Goal: Task Accomplishment & Management: Use online tool/utility

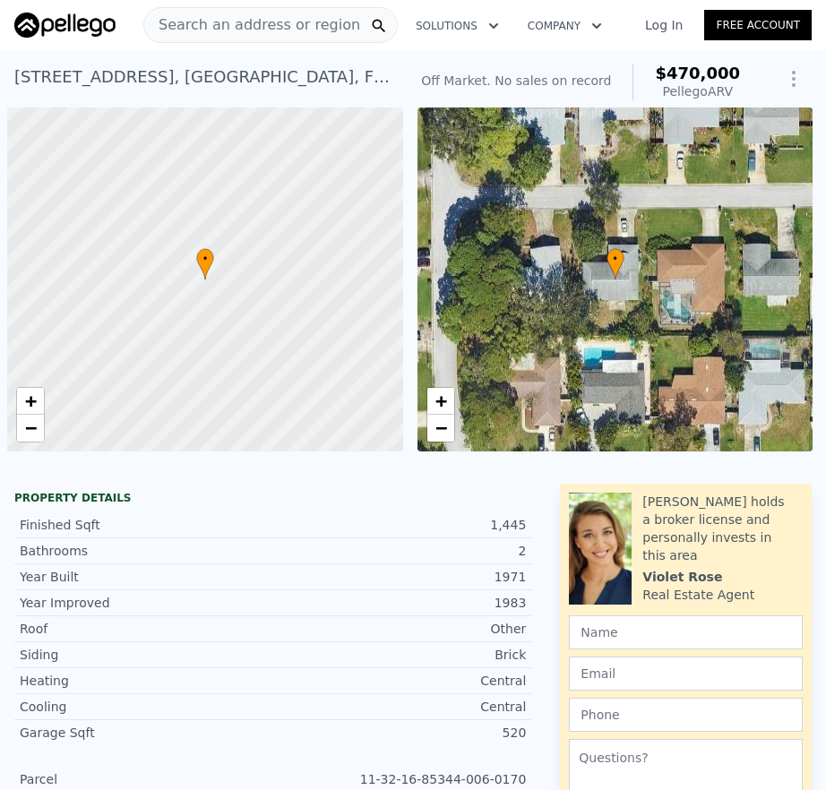
scroll to position [0, 1705]
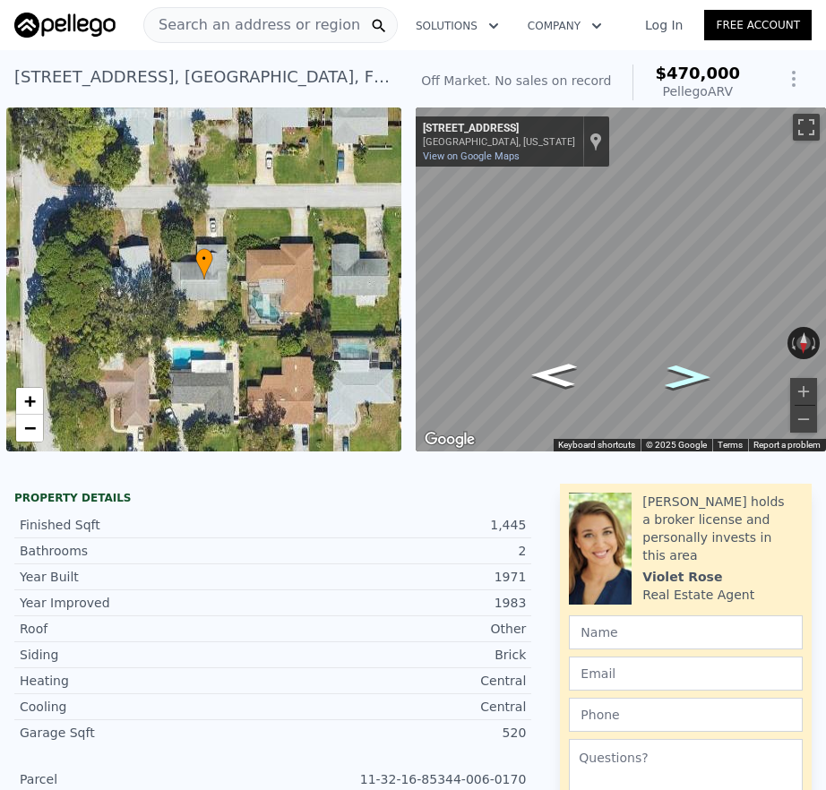
click at [660, 384] on icon "Go West, 60th Ave S" at bounding box center [688, 376] width 85 height 35
click at [825, 315] on html "Search an address or region Solutions Company Open main menu Log In Free Accoun…" at bounding box center [413, 395] width 826 height 790
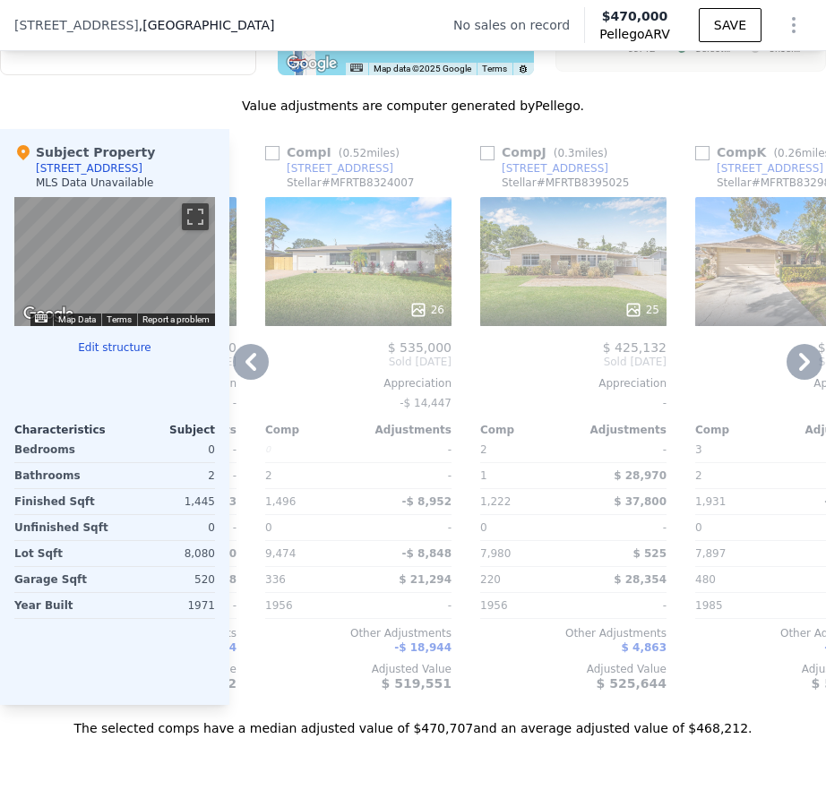
scroll to position [2287, 0]
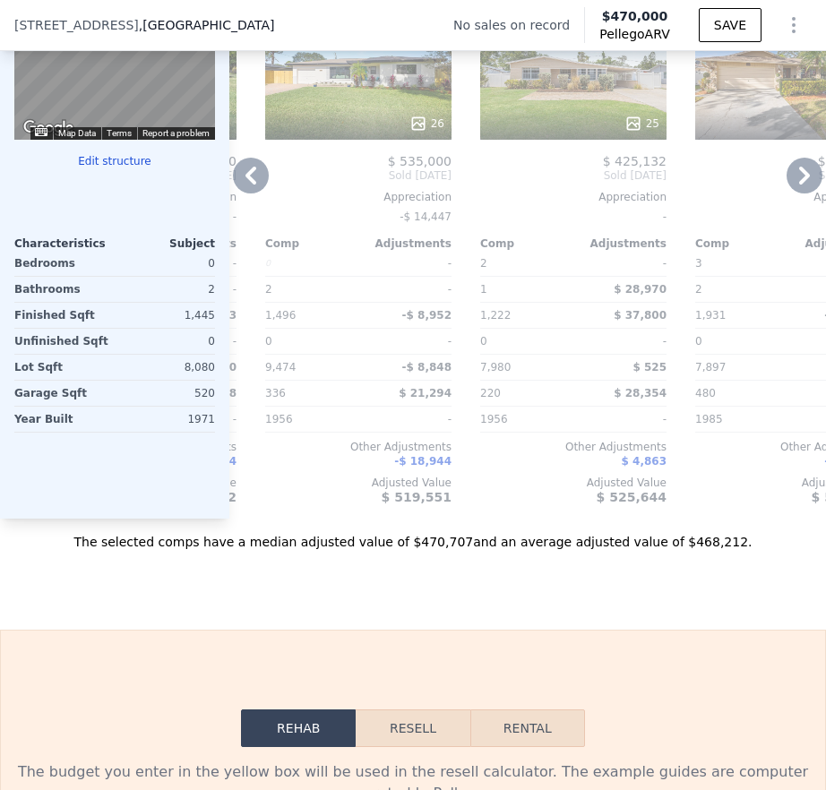
click at [791, 193] on icon at bounding box center [804, 176] width 36 height 36
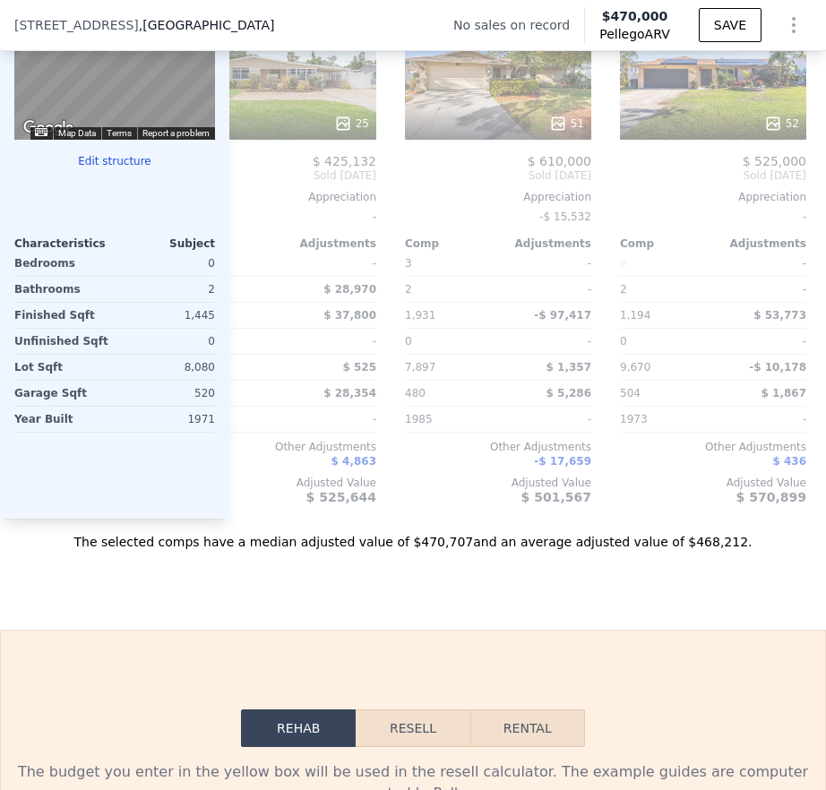
scroll to position [0, 2039]
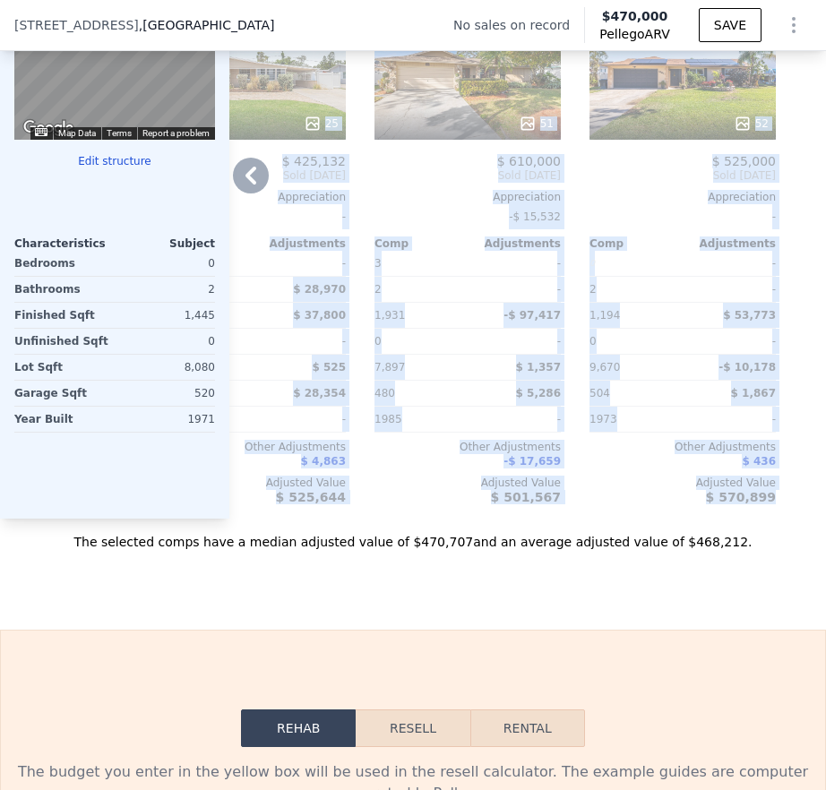
drag, startPoint x: 791, startPoint y: 203, endPoint x: 783, endPoint y: 225, distance: 23.0
click at [783, 225] on div "Comp A ( 0.12 miles) [STREET_ADDRESS] # MFRTB8323770 This is a Flip 39 $ 350,00…" at bounding box center [527, 231] width 596 height 576
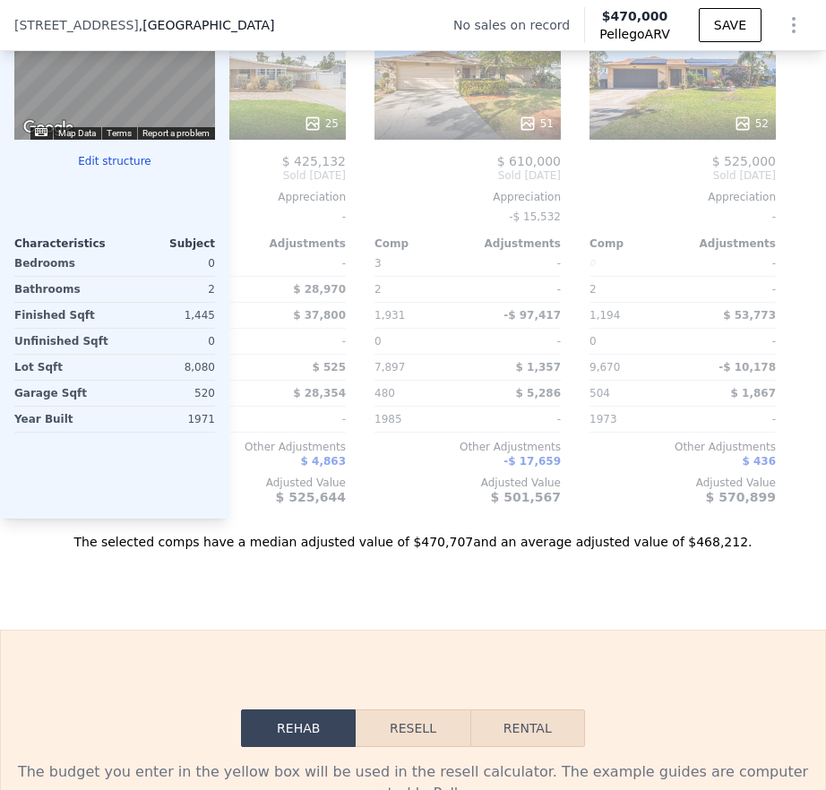
click at [68, 613] on div "Sale Comps Rental Comps We found 12 sales that match your search Filters Map Pr…" at bounding box center [413, 27] width 826 height 1204
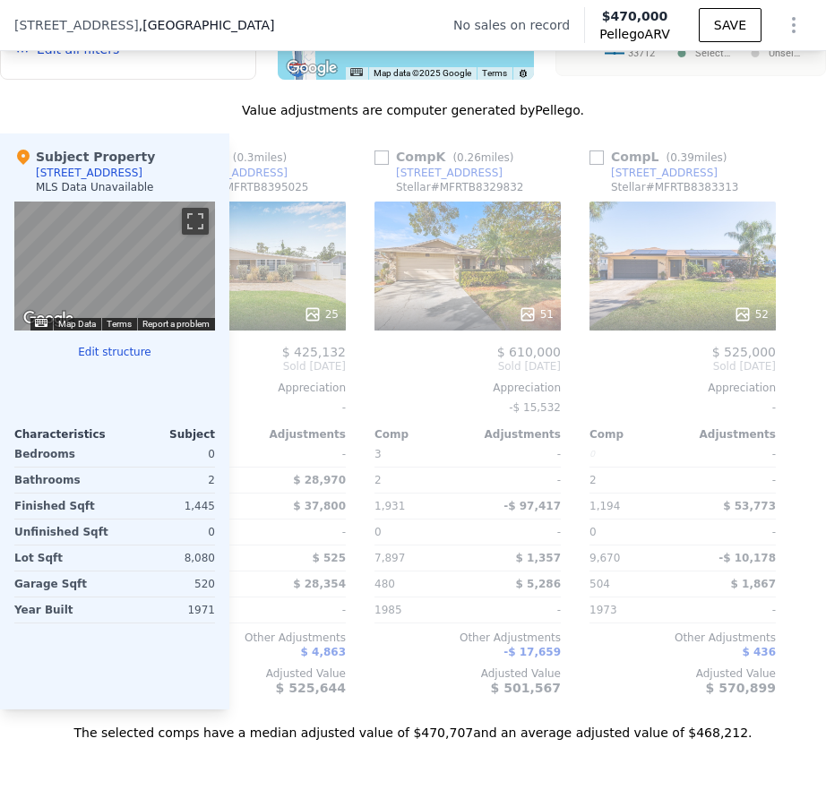
scroll to position [2100, 0]
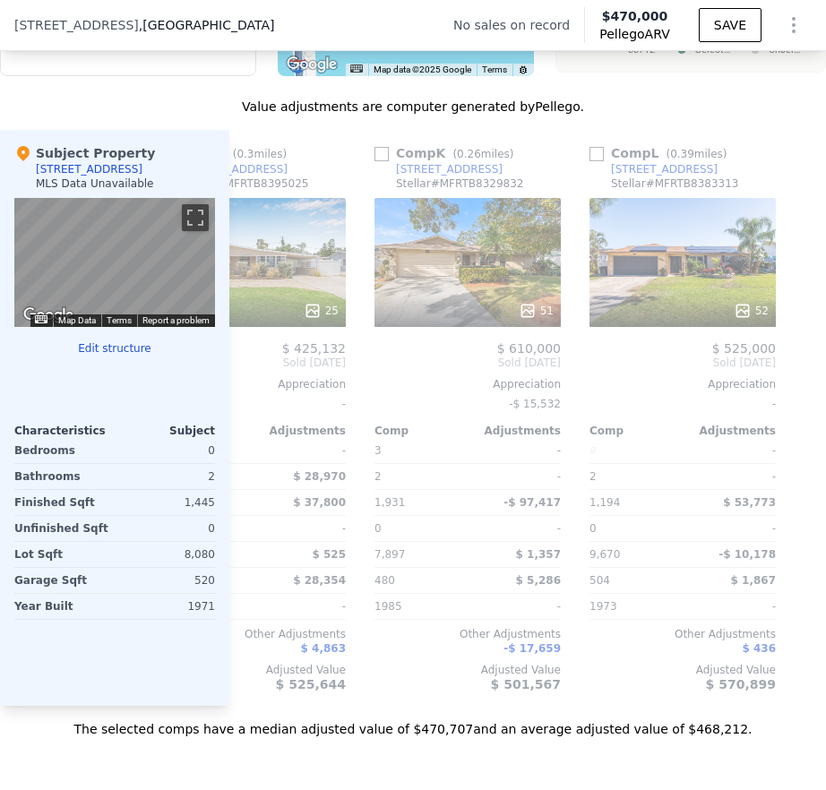
click at [111, 354] on div "Subject Property [STREET_ADDRESS] MLS Data Unavailable ← Move left → Move right…" at bounding box center [114, 418] width 229 height 576
click at [111, 356] on button "Edit structure" at bounding box center [114, 348] width 201 height 14
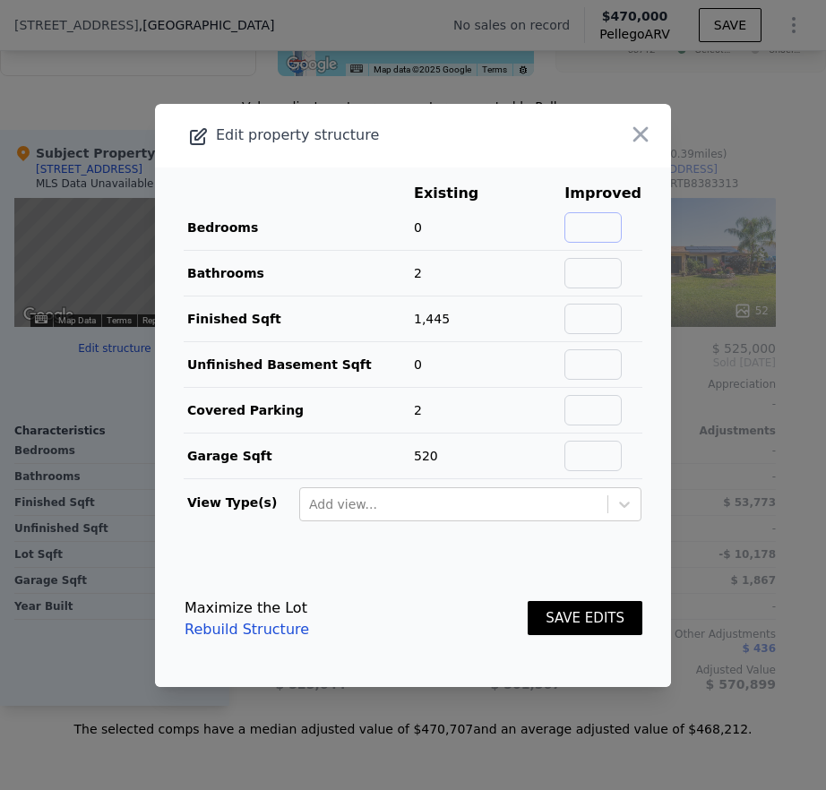
click at [593, 233] on input "text" at bounding box center [592, 227] width 57 height 30
type input "1"
click at [566, 620] on button "SAVE EDITS" at bounding box center [584, 618] width 115 height 35
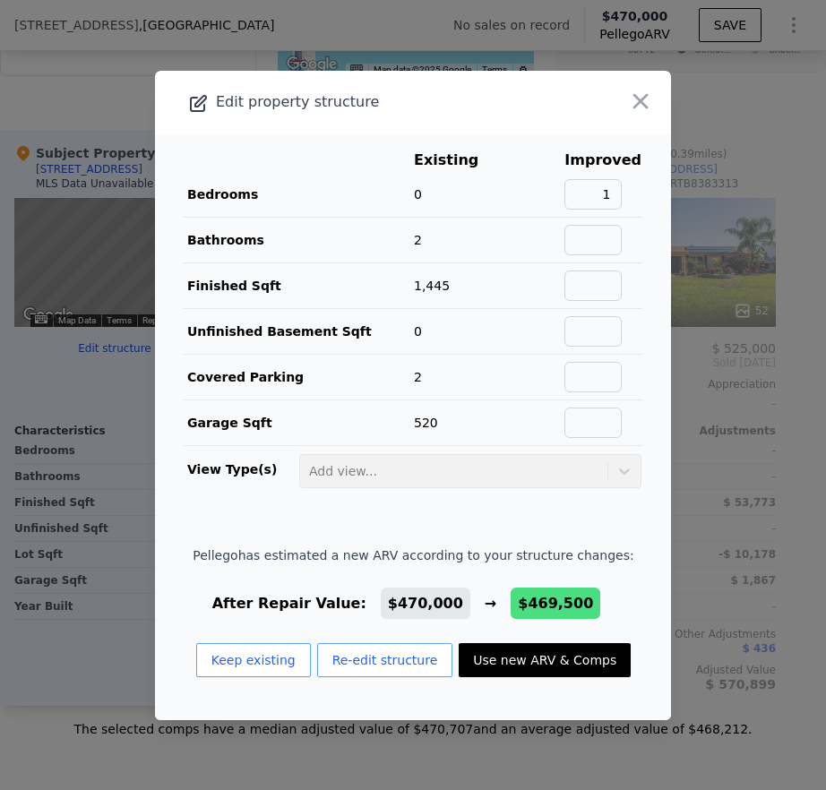
click at [527, 665] on button "Use new ARV & Comps" at bounding box center [545, 660] width 172 height 34
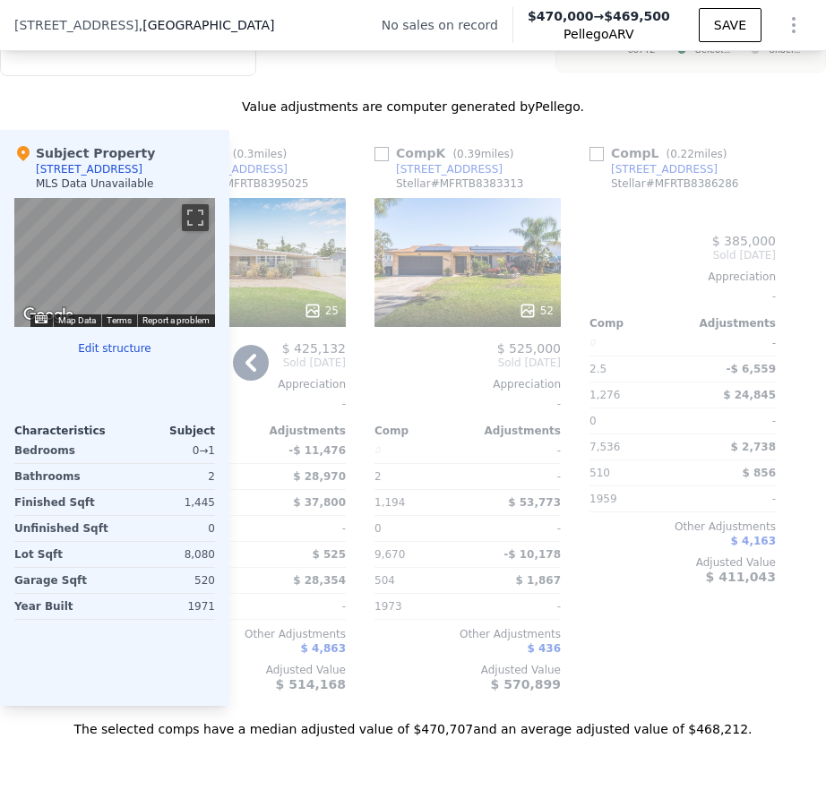
type input "2"
type input "2.5"
type input "7536"
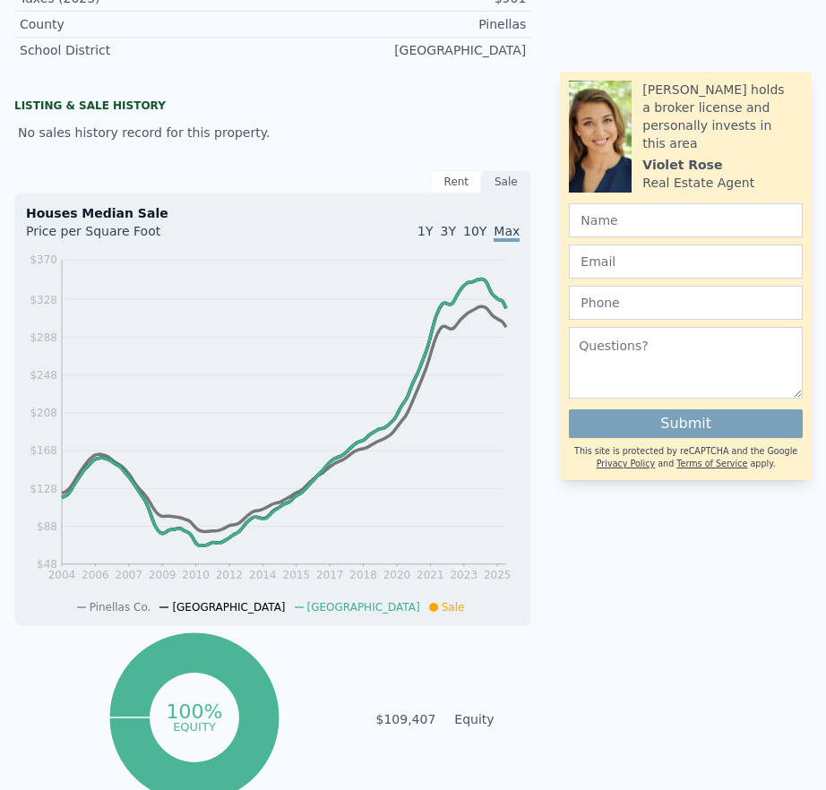
scroll to position [0, 0]
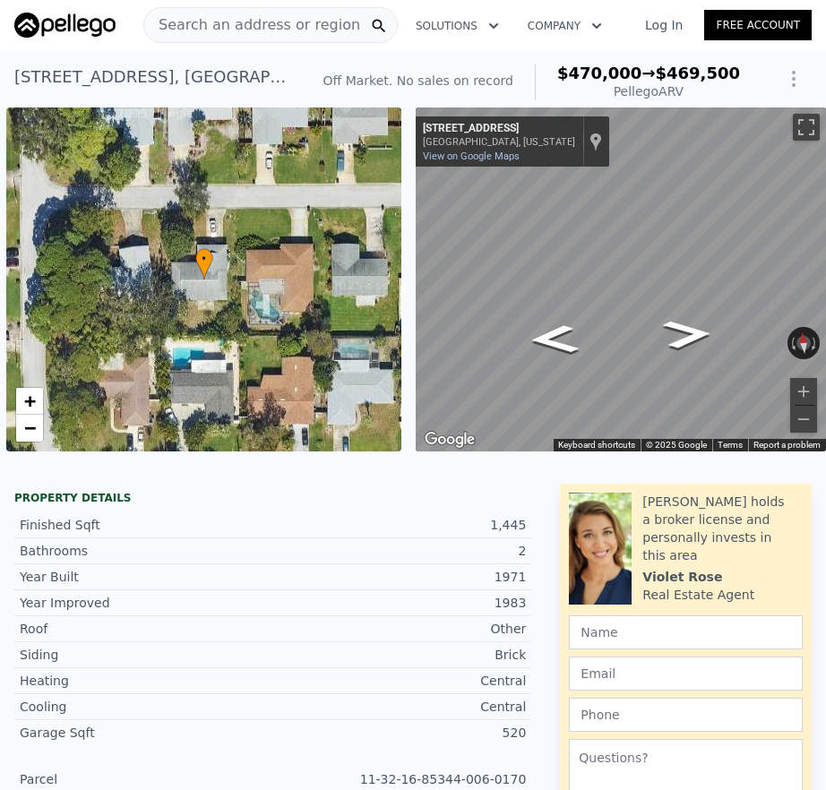
click at [783, 90] on icon "Show Options" at bounding box center [793, 78] width 21 height 21
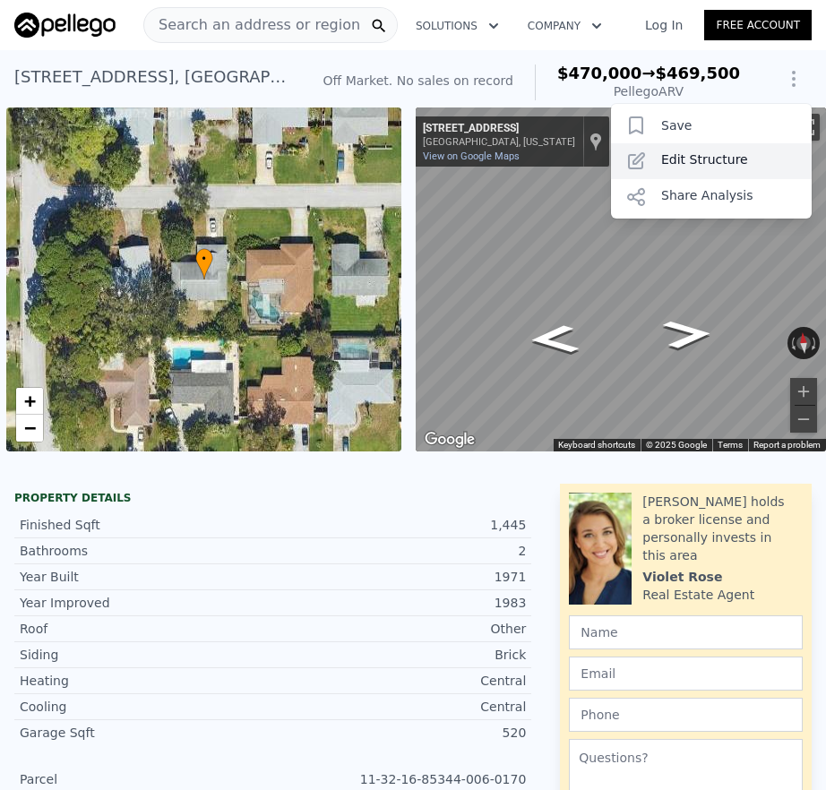
click at [746, 179] on div "Edit Structure" at bounding box center [711, 161] width 201 height 36
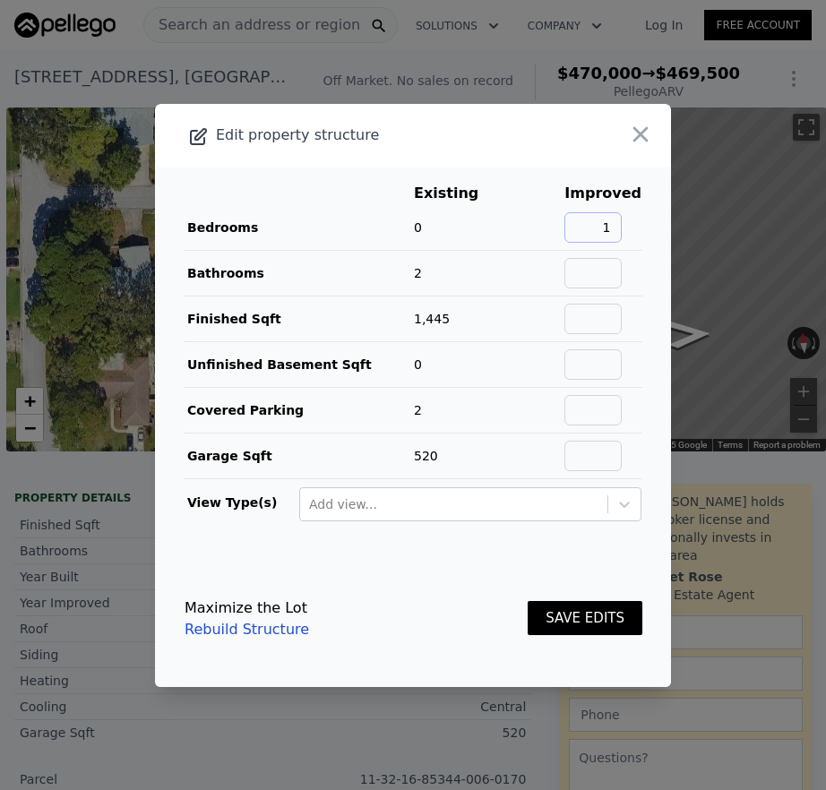
click at [603, 233] on input "1" at bounding box center [592, 227] width 57 height 30
type input "4"
click at [406, 619] on div "Maximize the Lot Rebuild Structure SAVE EDITS" at bounding box center [413, 618] width 458 height 79
click at [560, 624] on button "SAVE EDITS" at bounding box center [584, 618] width 115 height 35
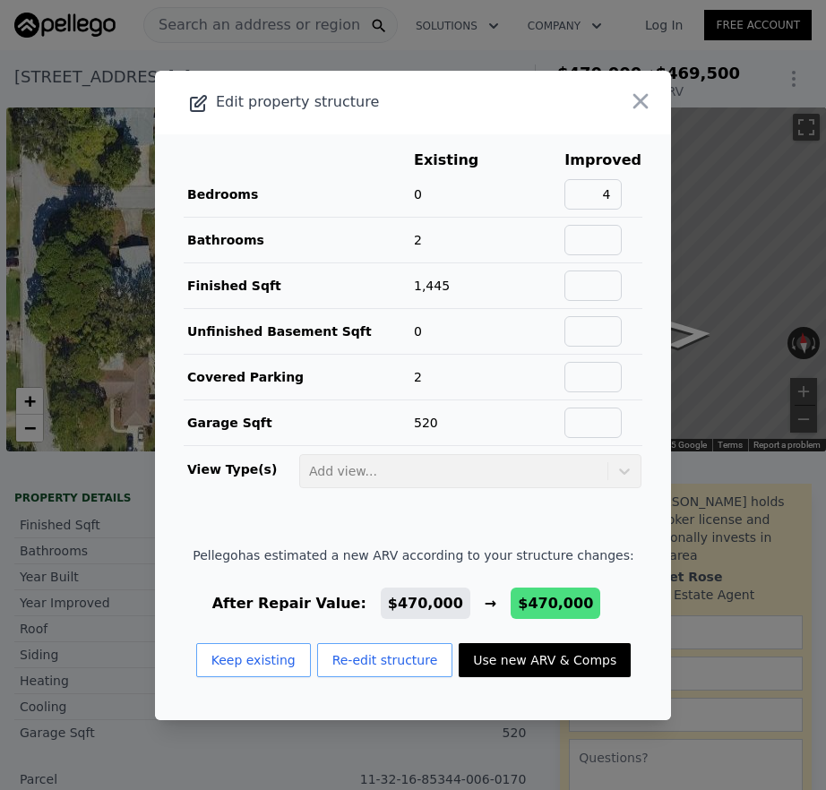
click at [496, 666] on button "Use new ARV & Comps" at bounding box center [545, 660] width 172 height 34
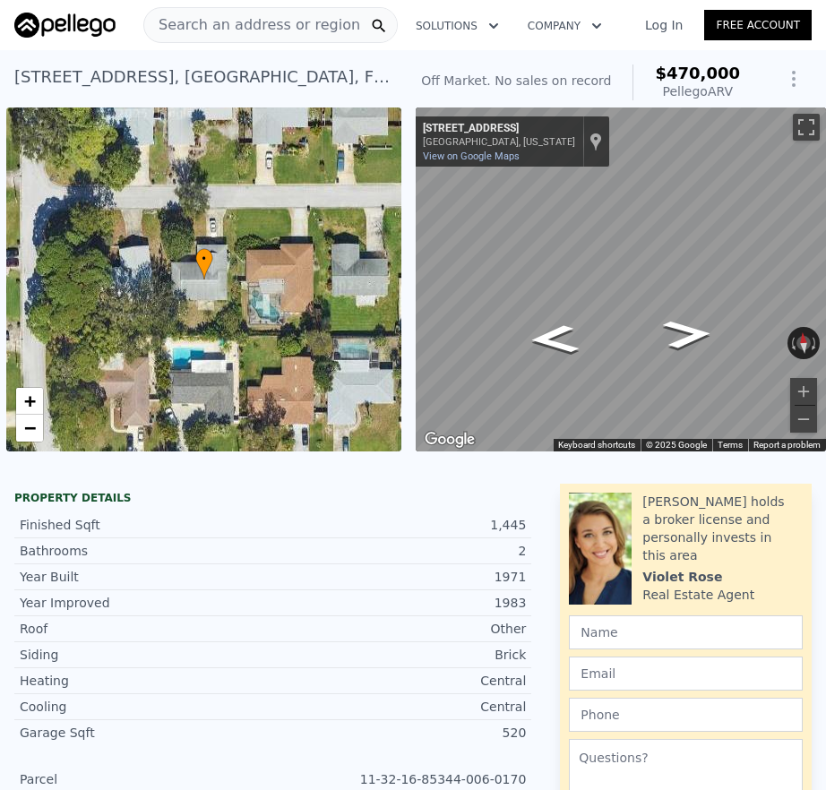
type input "3"
type input "2"
type input "7606"
click at [783, 80] on icon "Show Options" at bounding box center [793, 78] width 21 height 21
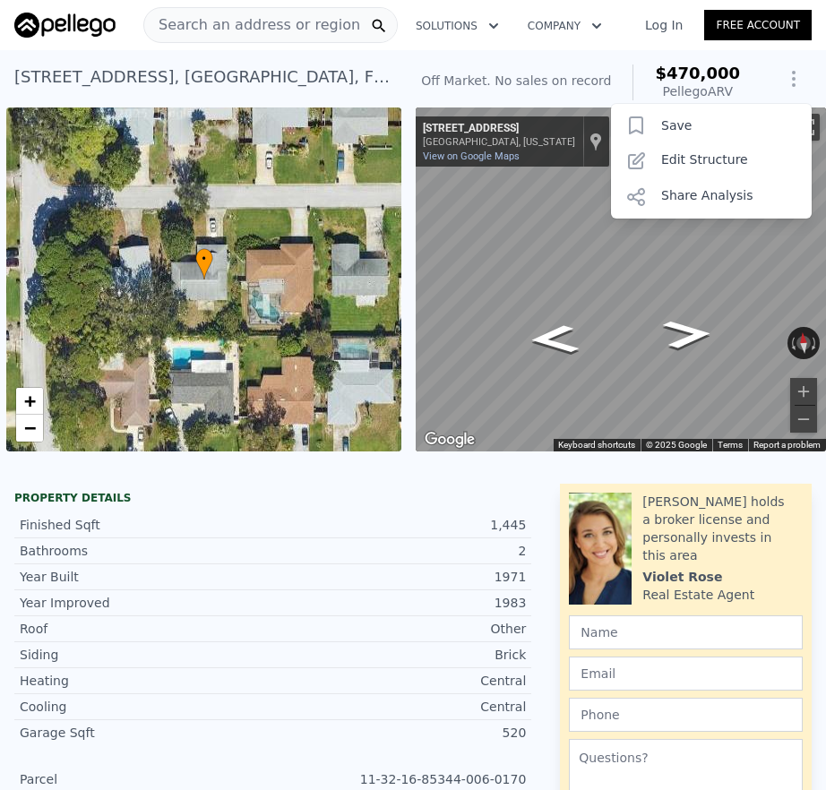
click at [584, 59] on div "Off Market. No sales on record $470,000 Pellego ARV" at bounding box center [580, 82] width 333 height 50
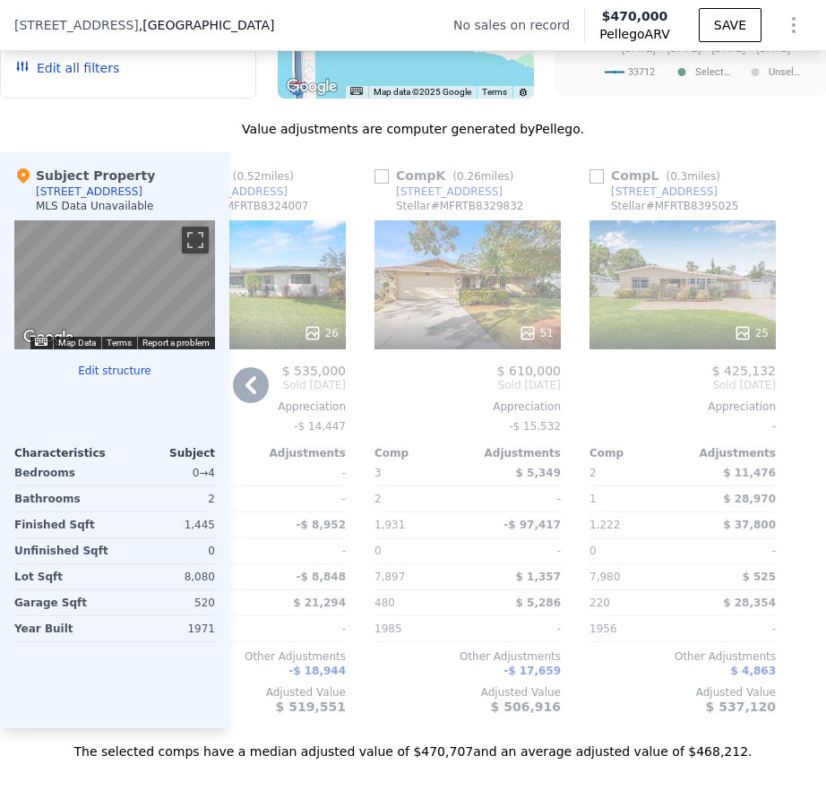
scroll to position [2081, 0]
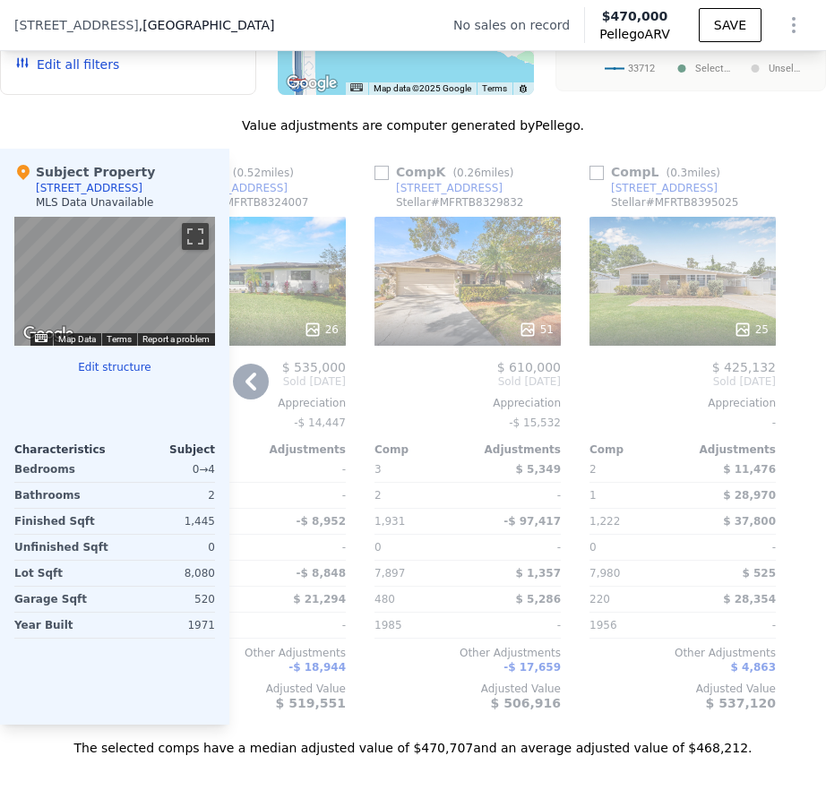
click at [253, 398] on icon at bounding box center [251, 382] width 36 height 36
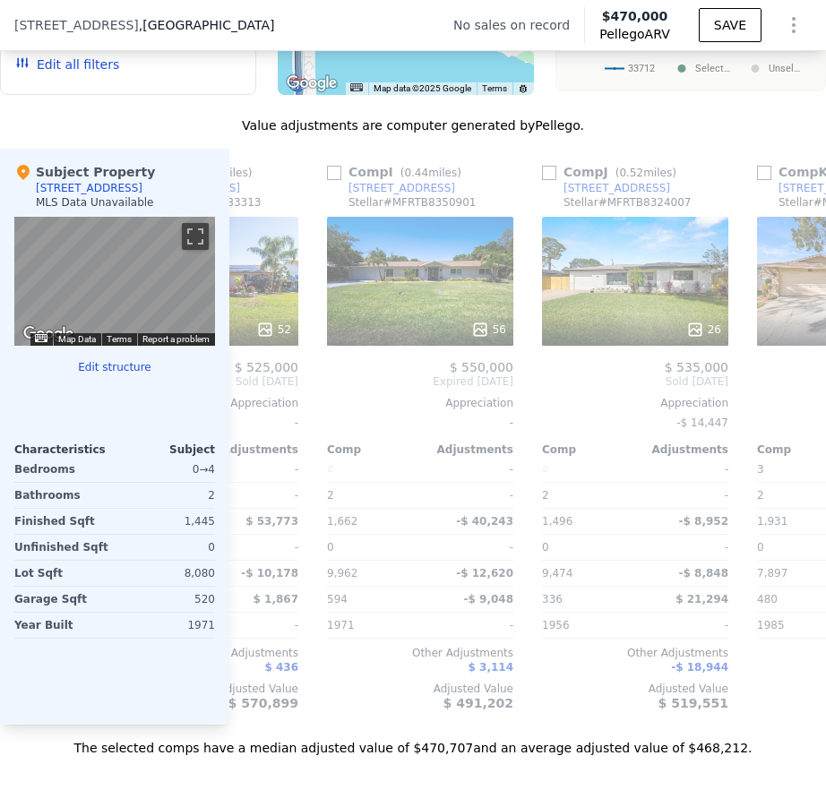
scroll to position [0, 1609]
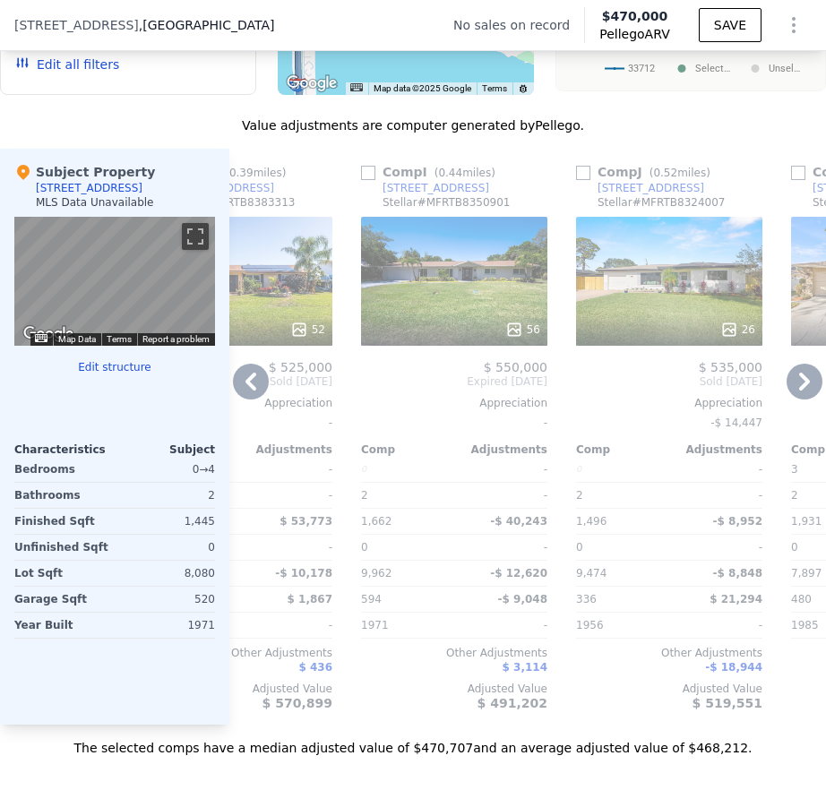
click at [253, 398] on icon at bounding box center [251, 382] width 36 height 36
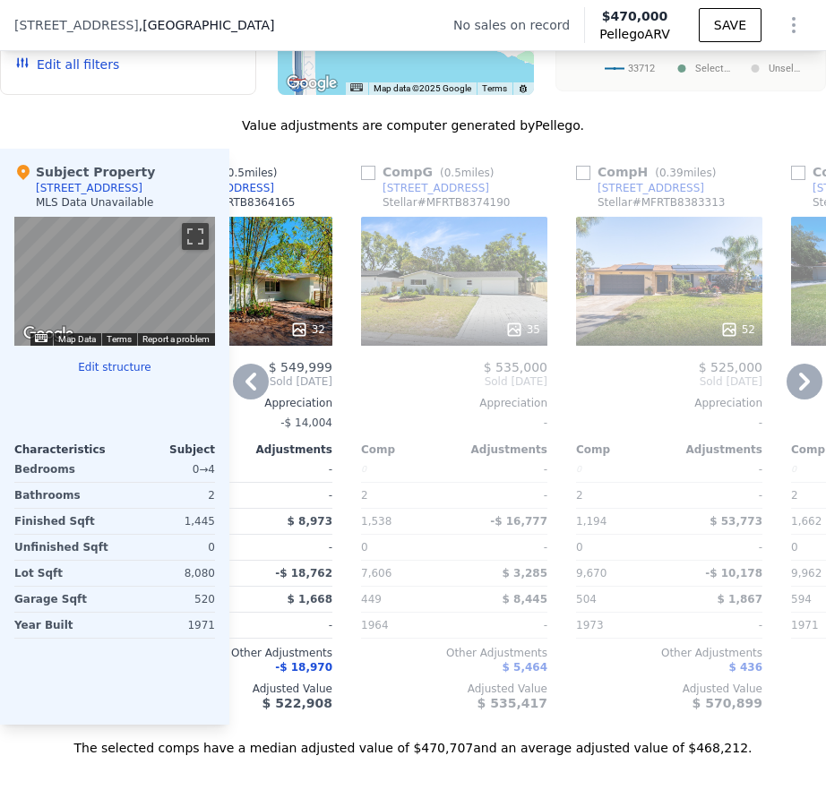
click at [253, 398] on icon at bounding box center [251, 382] width 36 height 36
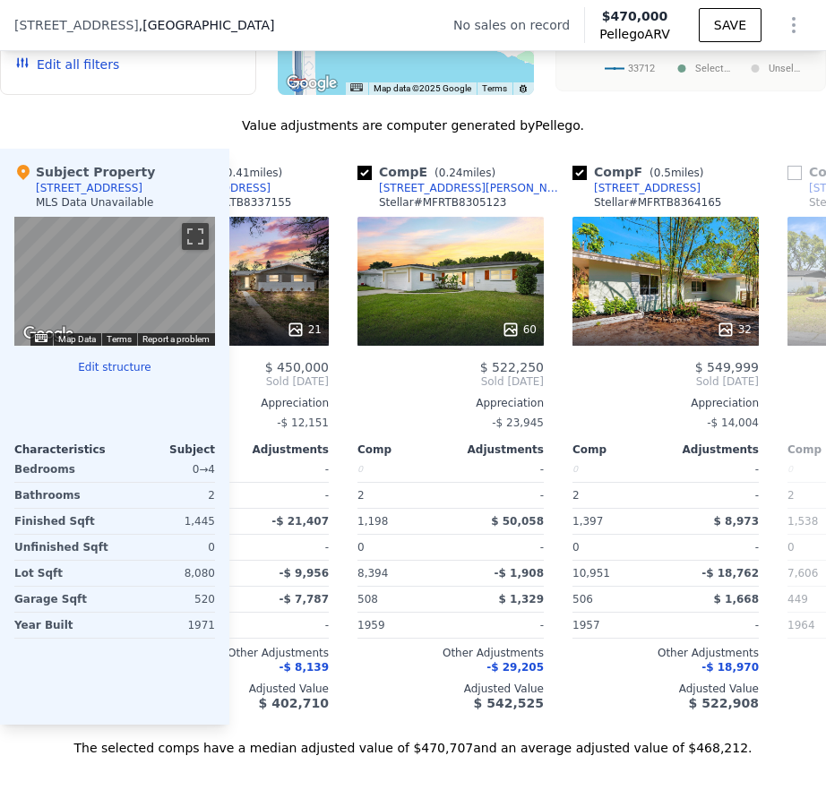
scroll to position [0, 750]
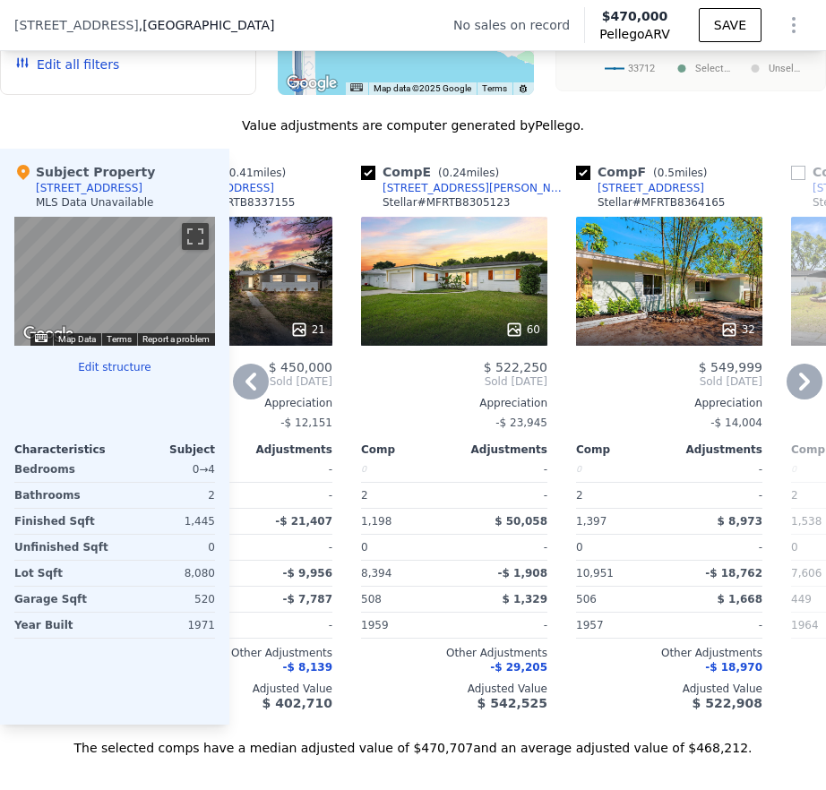
click at [253, 398] on icon at bounding box center [251, 382] width 36 height 36
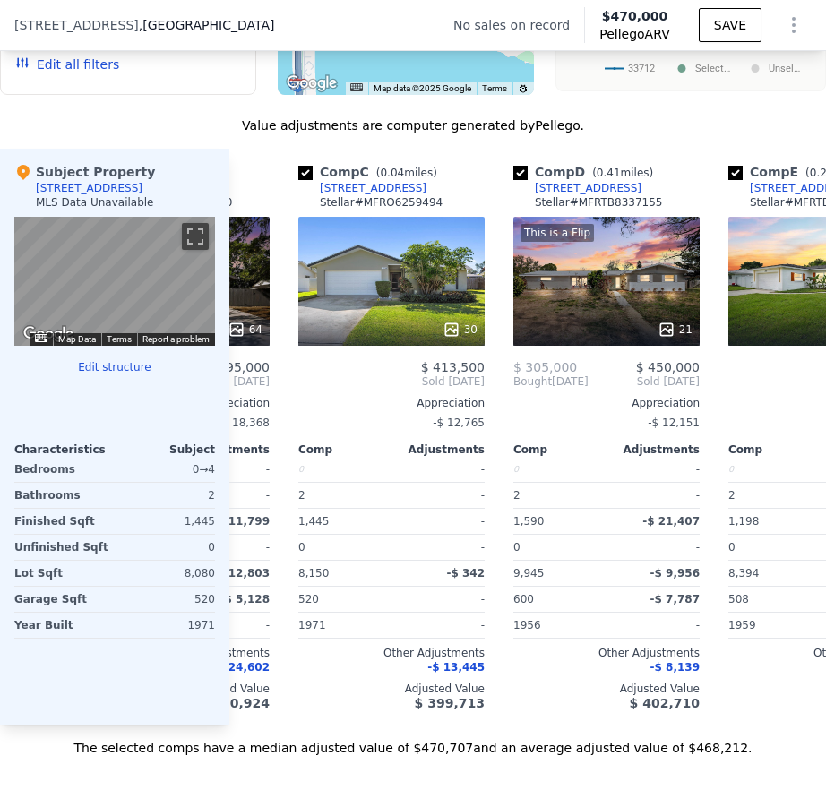
scroll to position [0, 320]
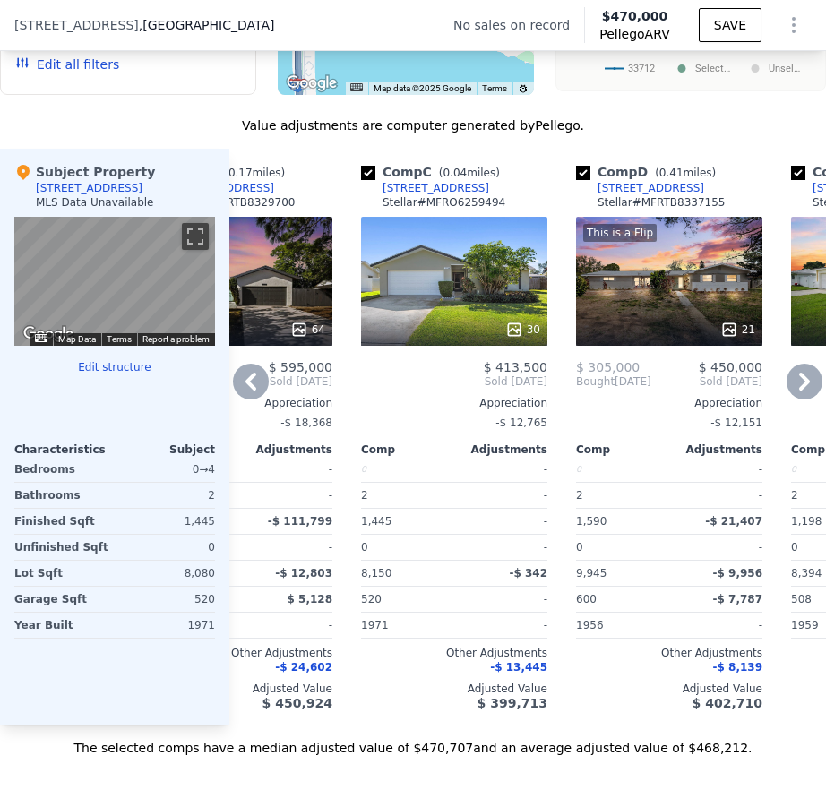
click at [253, 398] on icon at bounding box center [251, 382] width 36 height 36
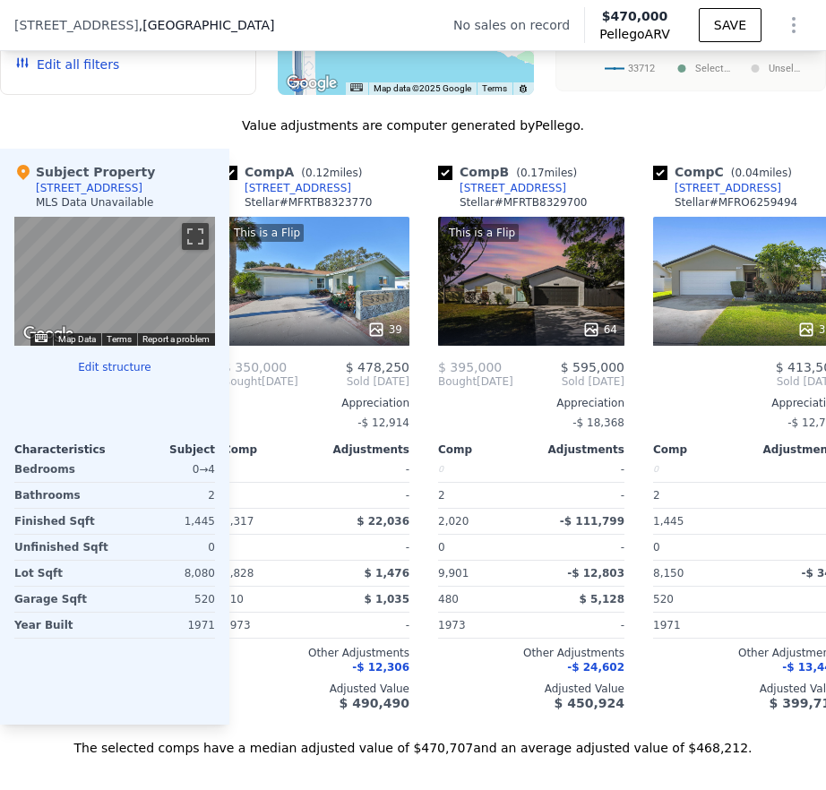
scroll to position [0, 0]
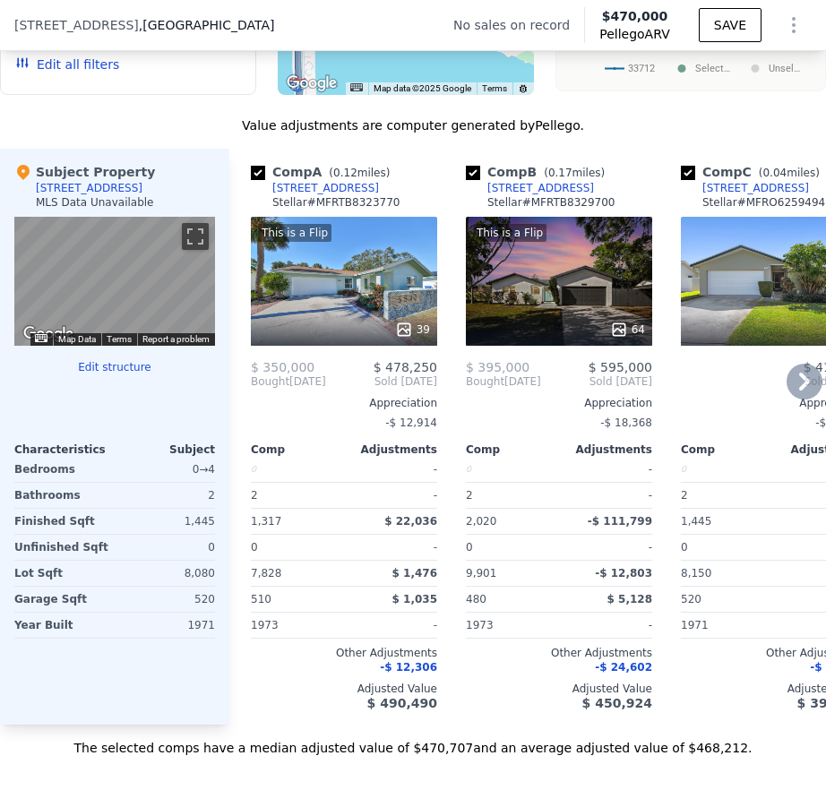
click at [253, 389] on span "Bought" at bounding box center [270, 381] width 39 height 14
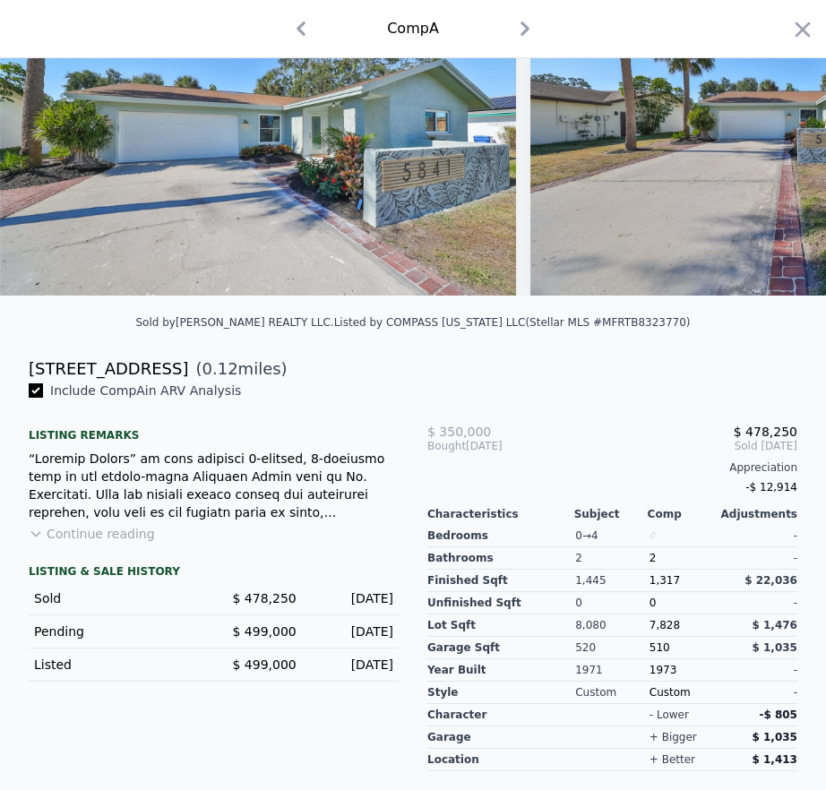
scroll to position [1, 0]
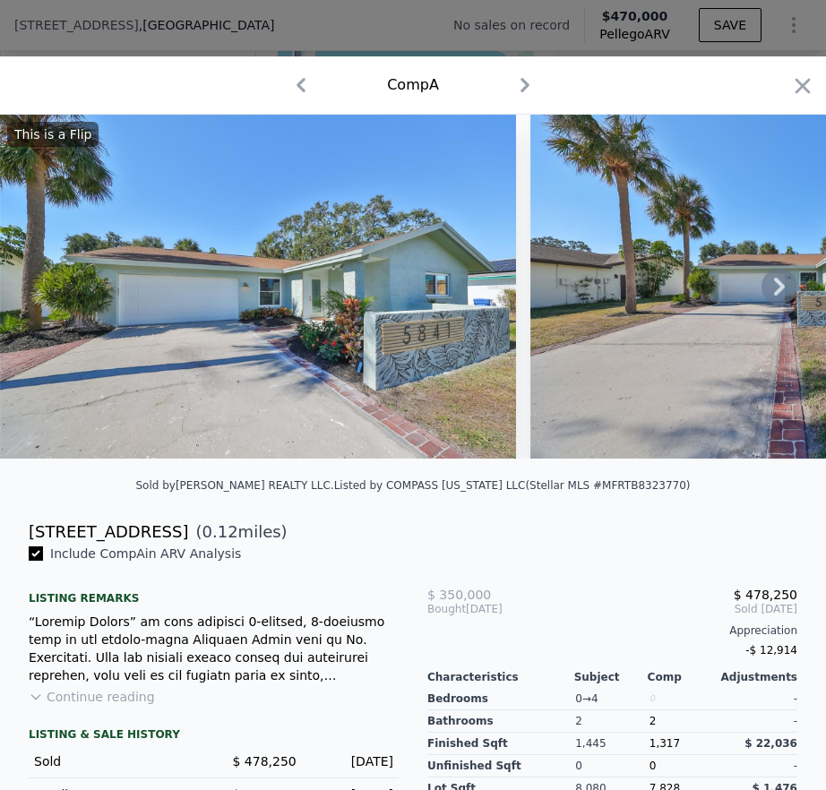
click at [761, 297] on icon at bounding box center [779, 287] width 36 height 36
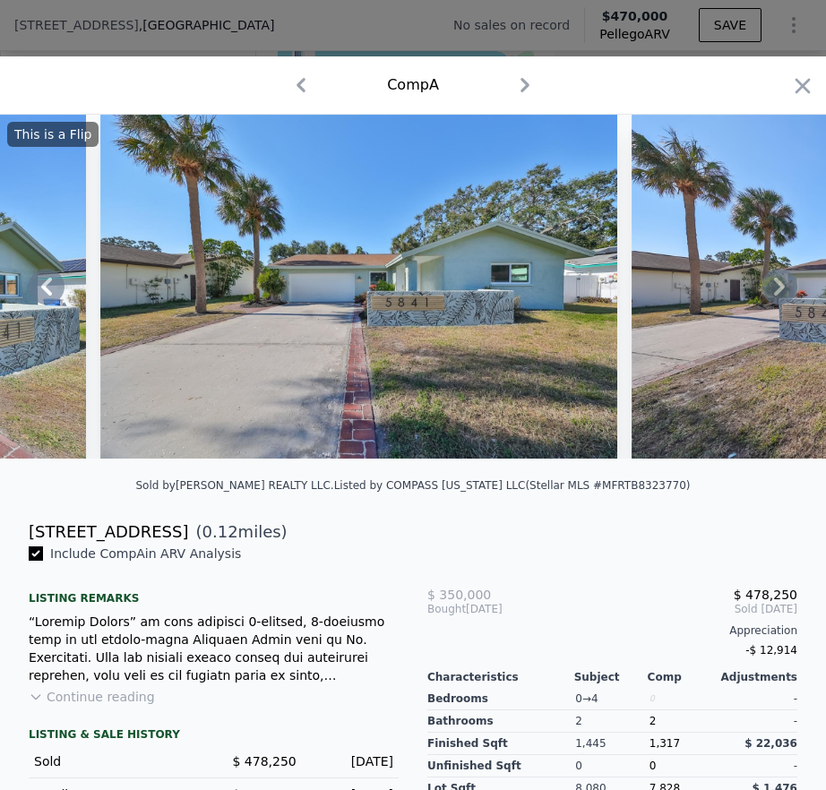
click at [761, 297] on icon at bounding box center [779, 287] width 36 height 36
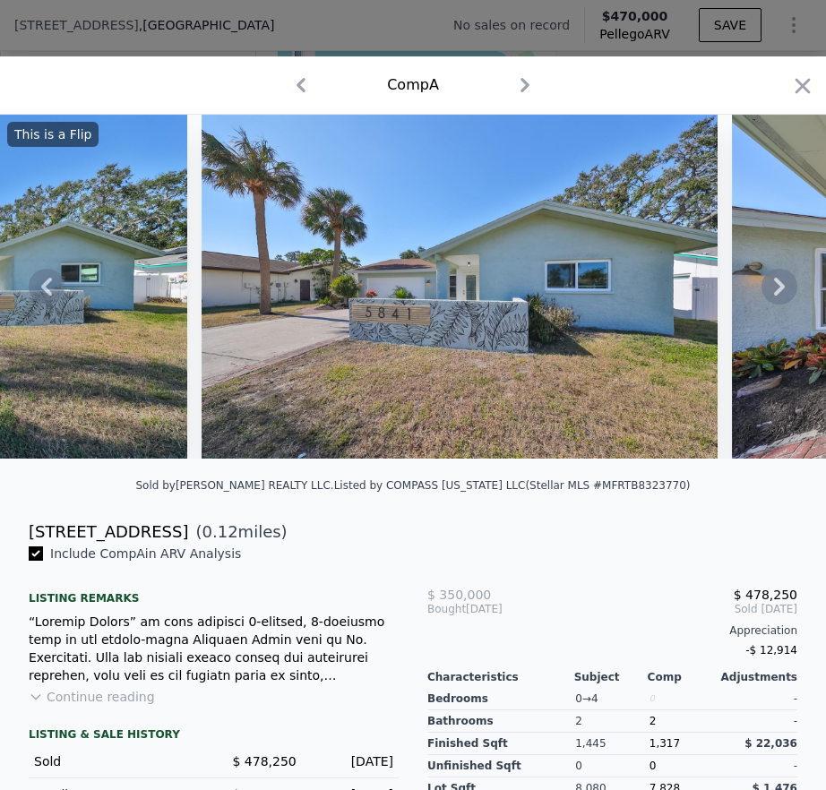
click at [774, 296] on icon at bounding box center [779, 287] width 11 height 18
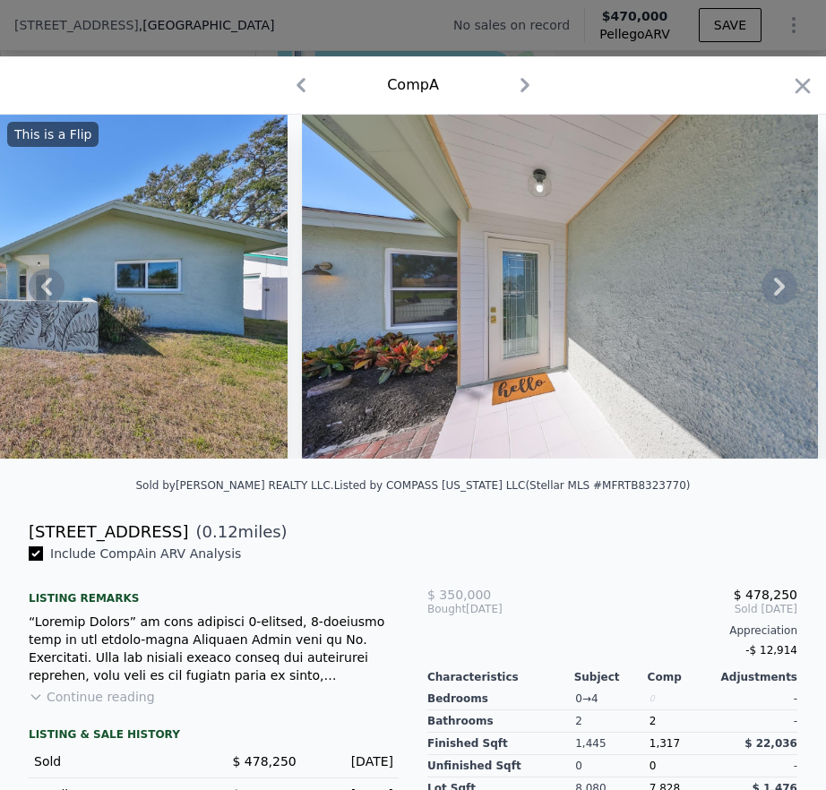
click at [774, 296] on icon at bounding box center [779, 287] width 11 height 18
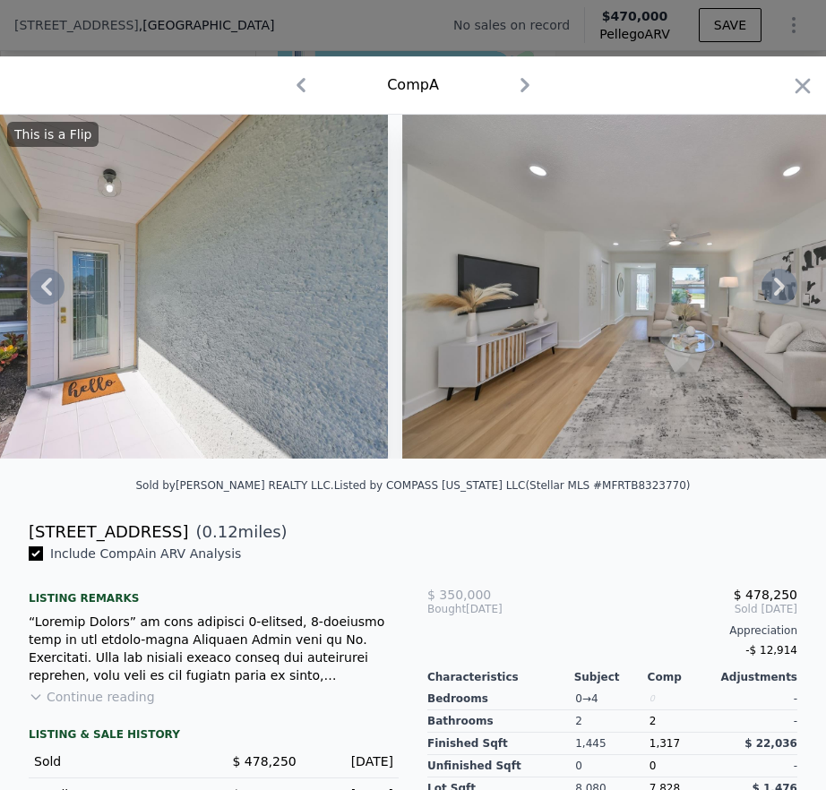
click at [765, 295] on icon at bounding box center [779, 287] width 36 height 36
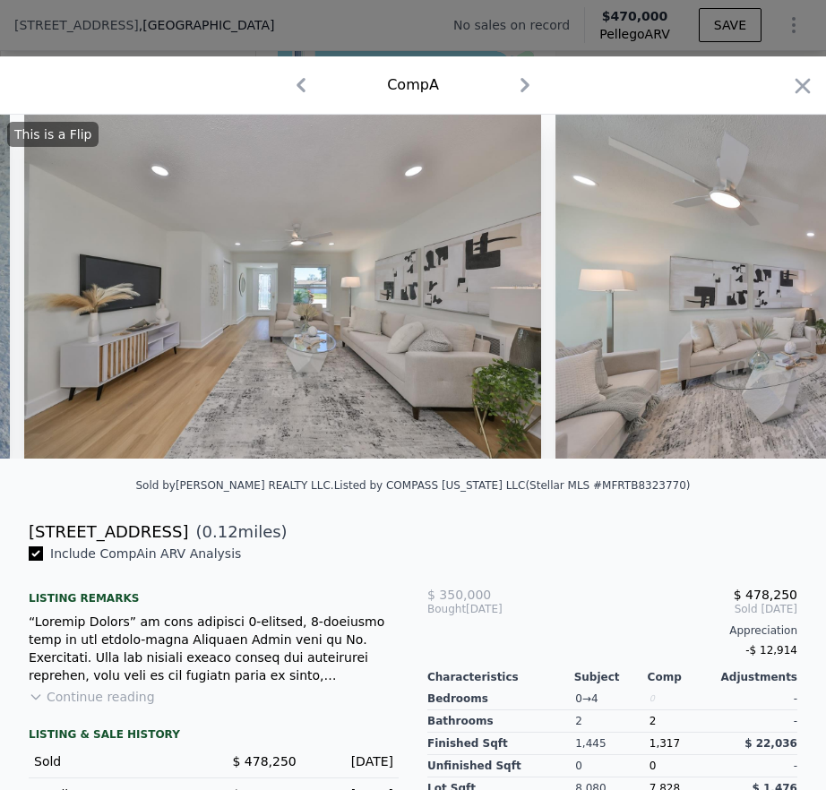
scroll to position [0, 2149]
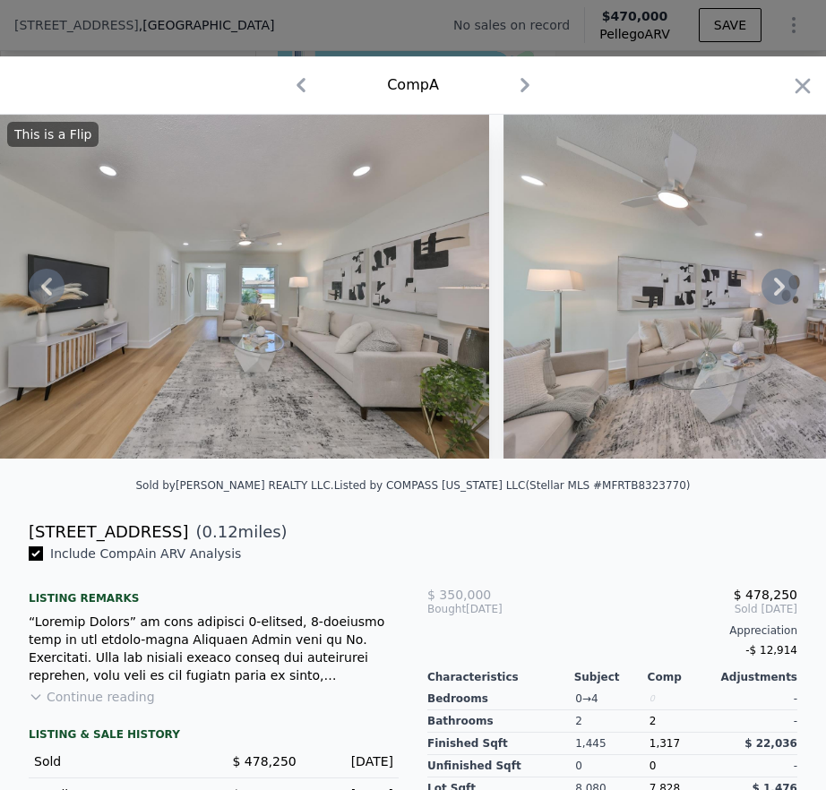
click at [764, 296] on icon at bounding box center [779, 287] width 36 height 36
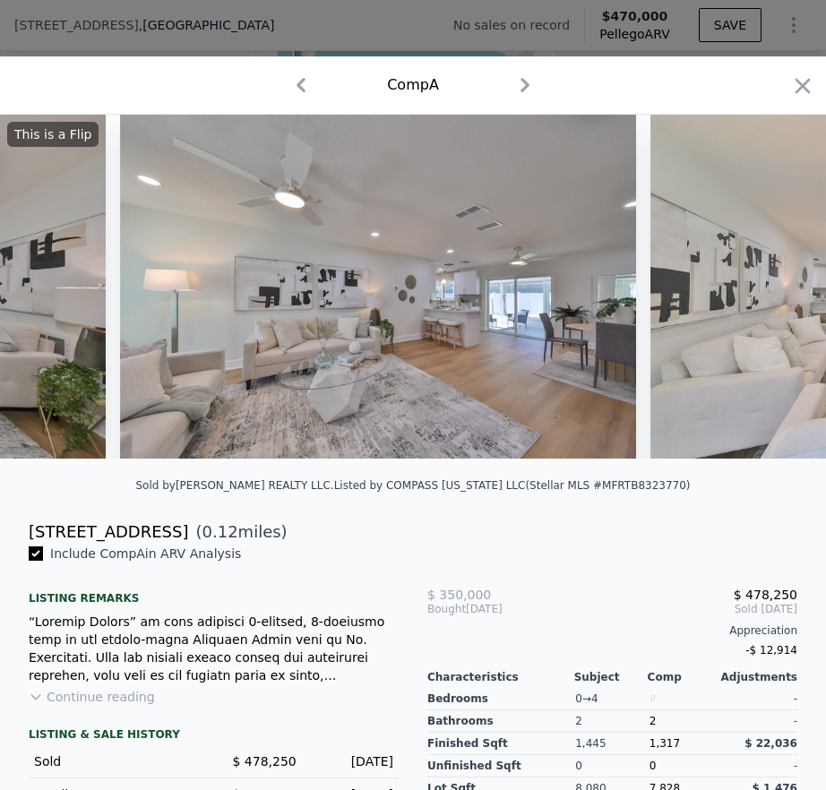
scroll to position [0, 2579]
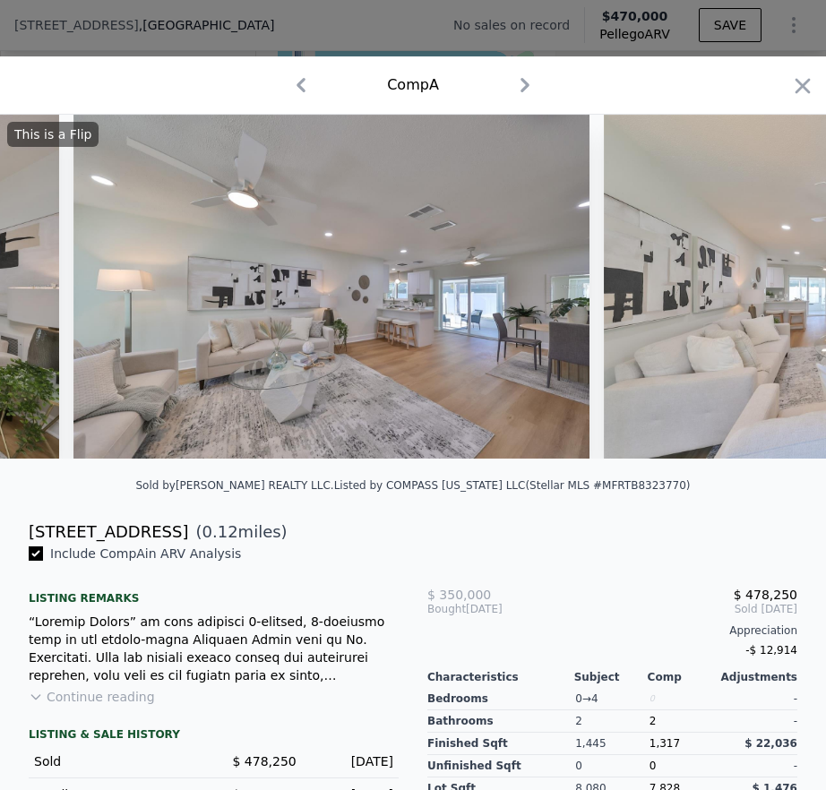
click at [764, 296] on div "This is a Flip" at bounding box center [413, 287] width 826 height 344
click at [774, 296] on icon at bounding box center [779, 287] width 11 height 18
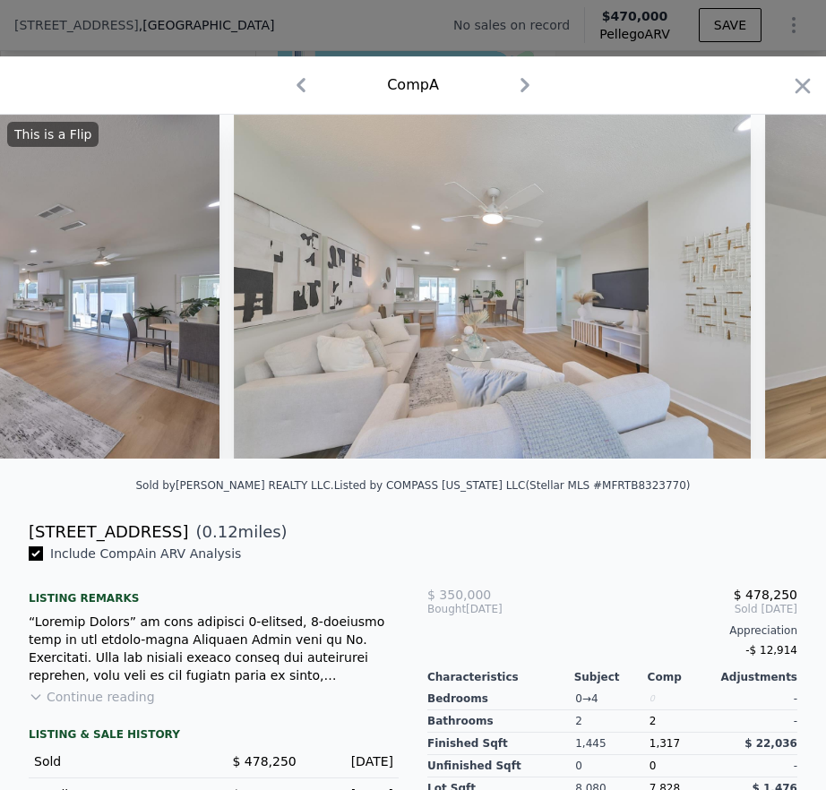
scroll to position [0, 3009]
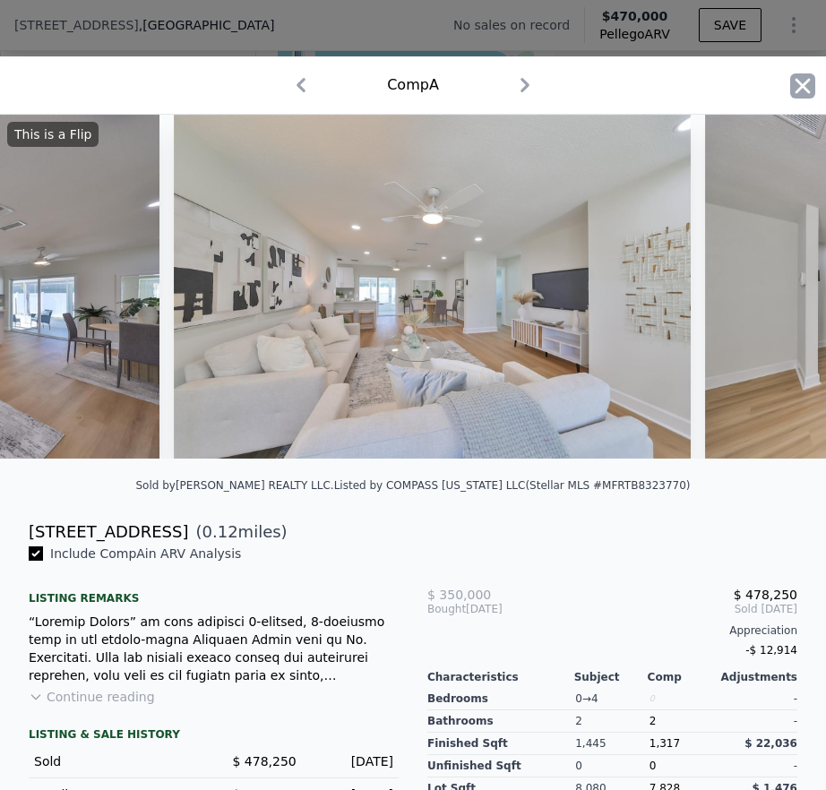
click at [790, 79] on icon "button" at bounding box center [802, 85] width 25 height 25
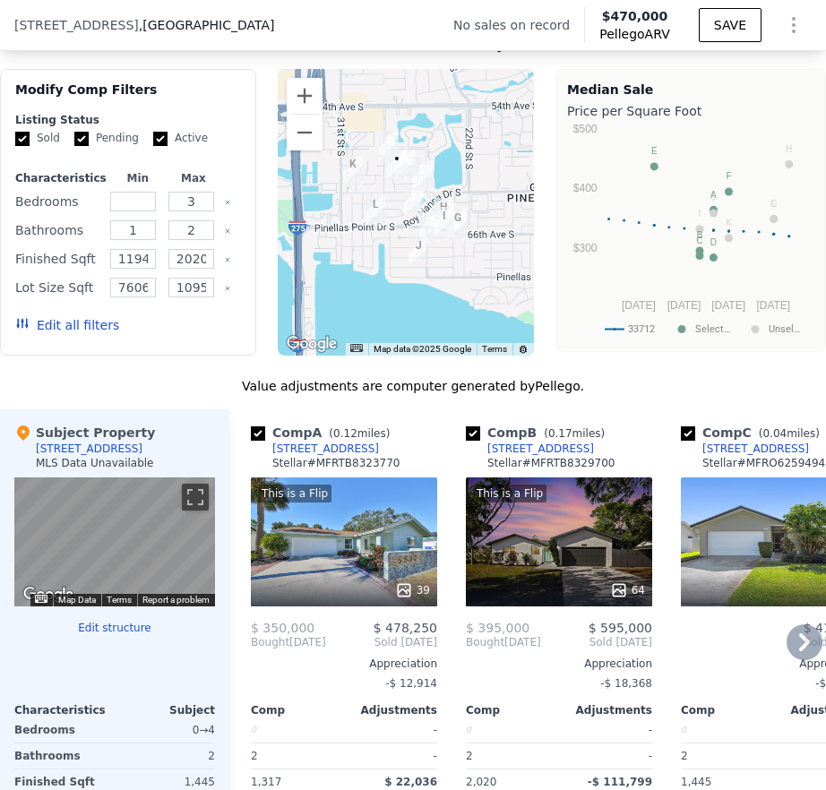
scroll to position [1999, 0]
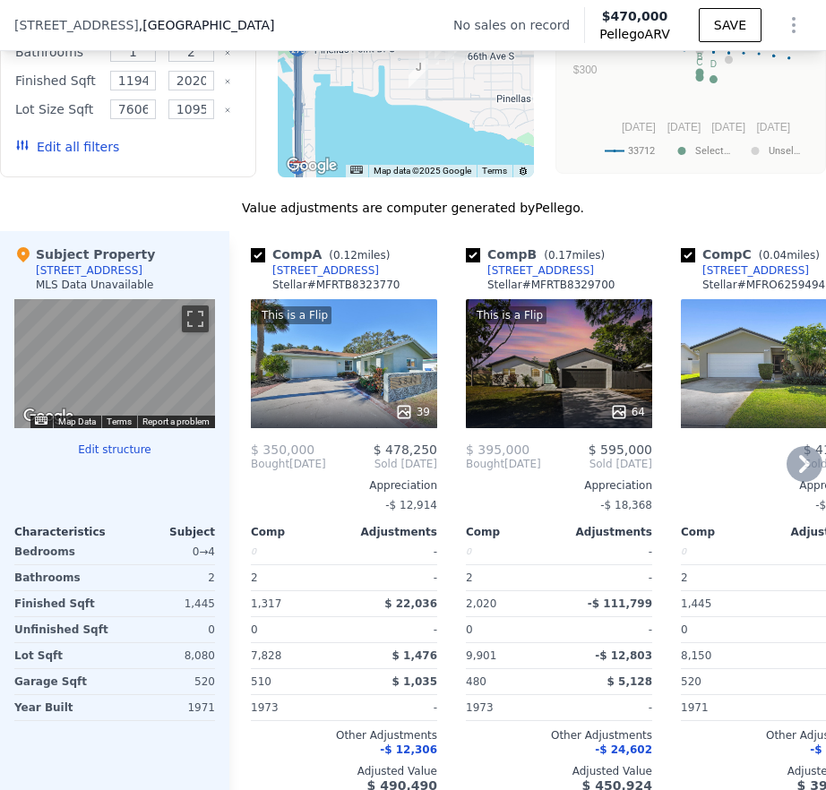
click at [799, 473] on icon at bounding box center [804, 464] width 11 height 18
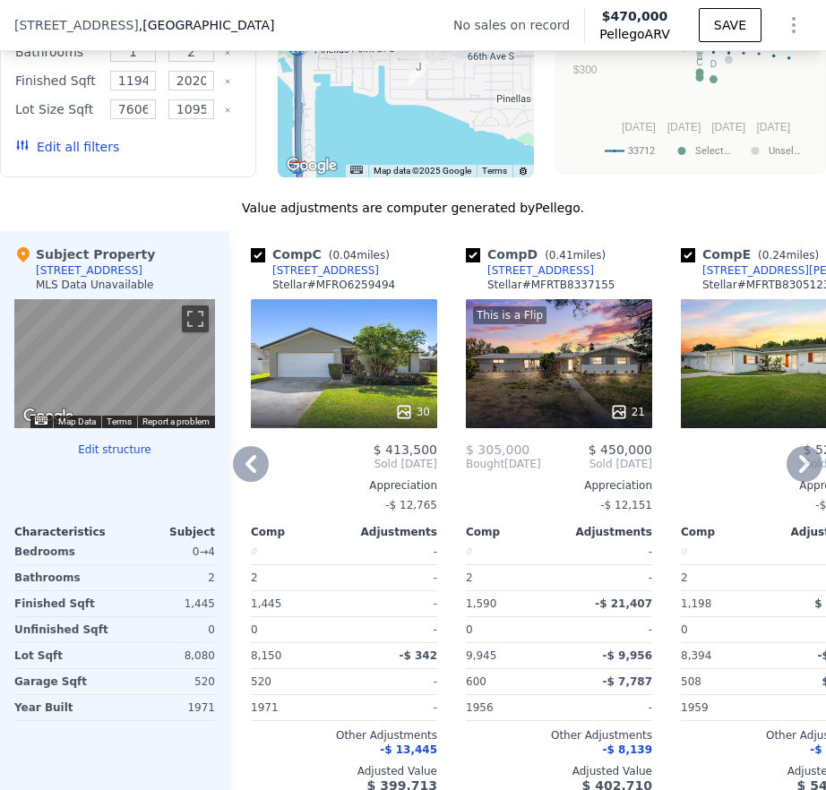
click at [799, 473] on icon at bounding box center [804, 464] width 11 height 18
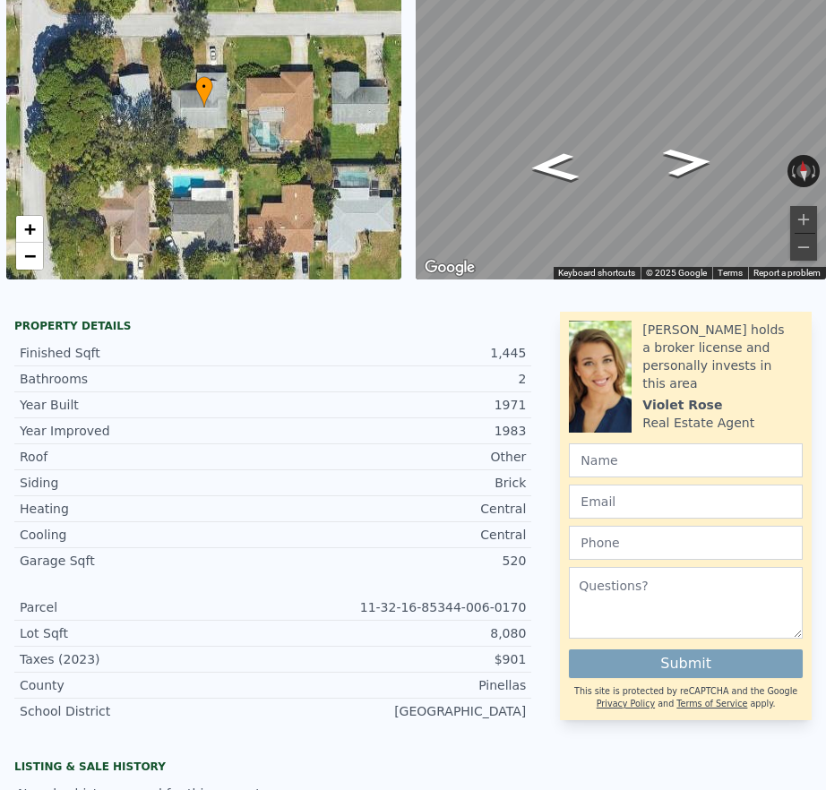
scroll to position [0, 0]
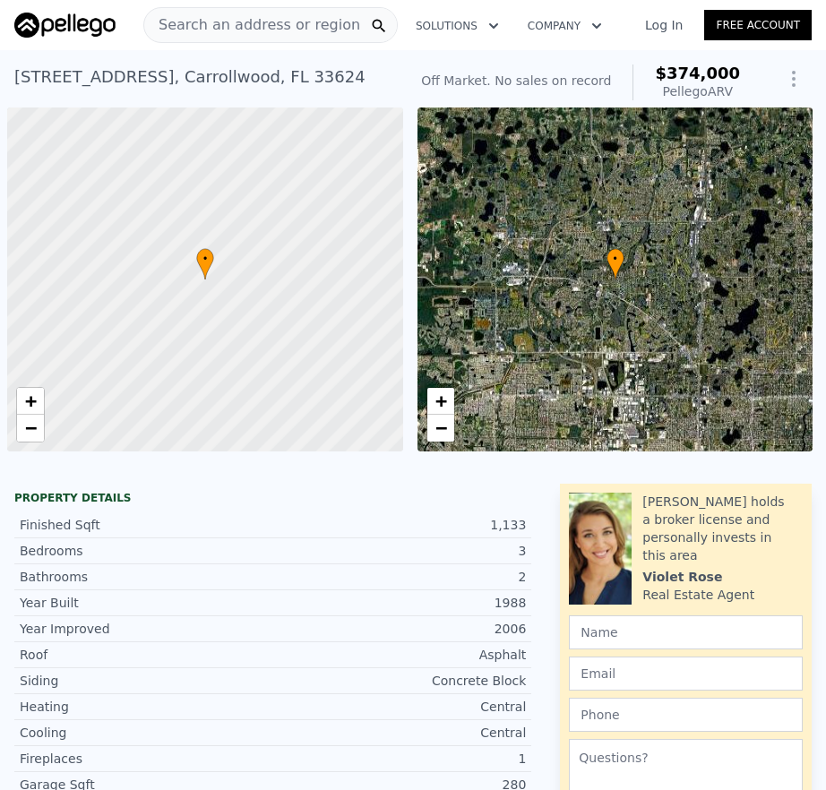
scroll to position [0, 1705]
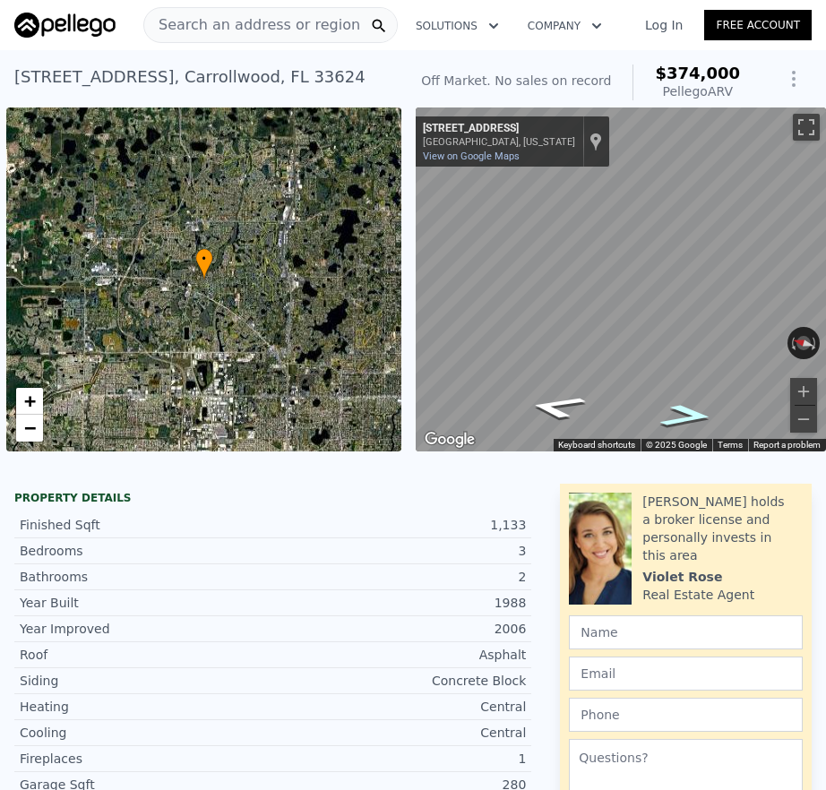
click at [686, 413] on icon "Go South, Dunhill Dr" at bounding box center [686, 416] width 99 height 34
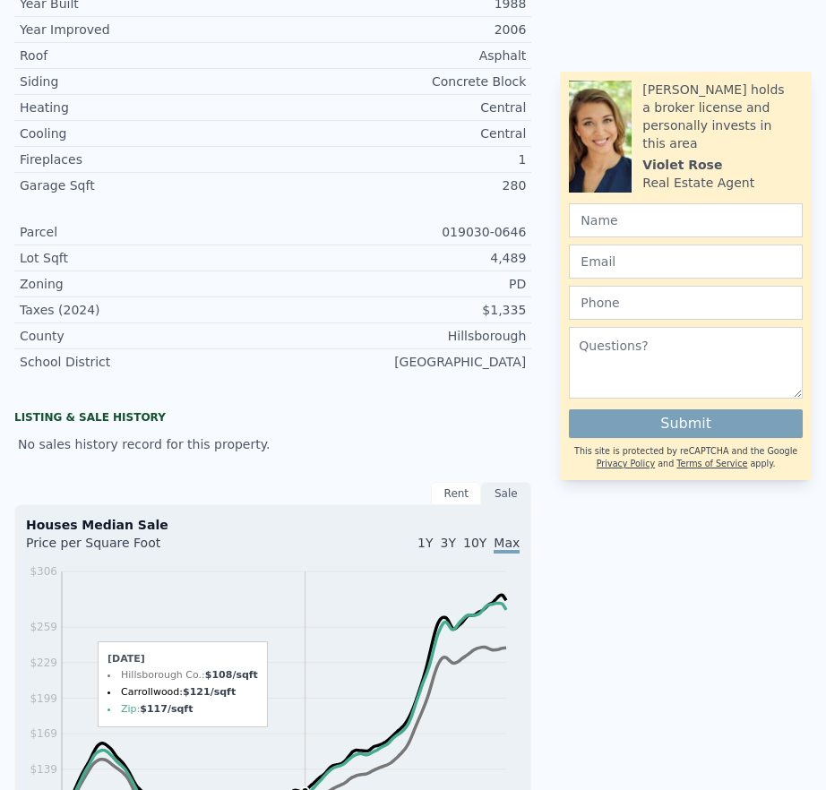
scroll to position [0, 0]
